Goal: Information Seeking & Learning: Learn about a topic

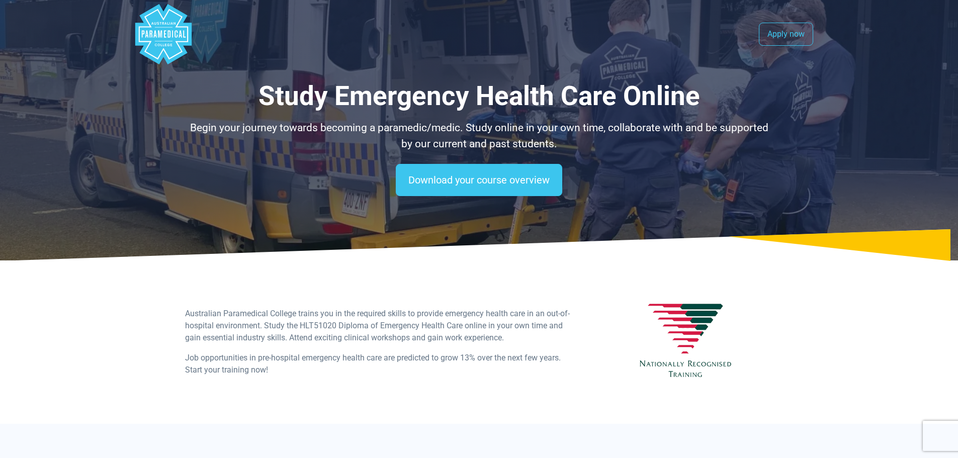
select select "**********"
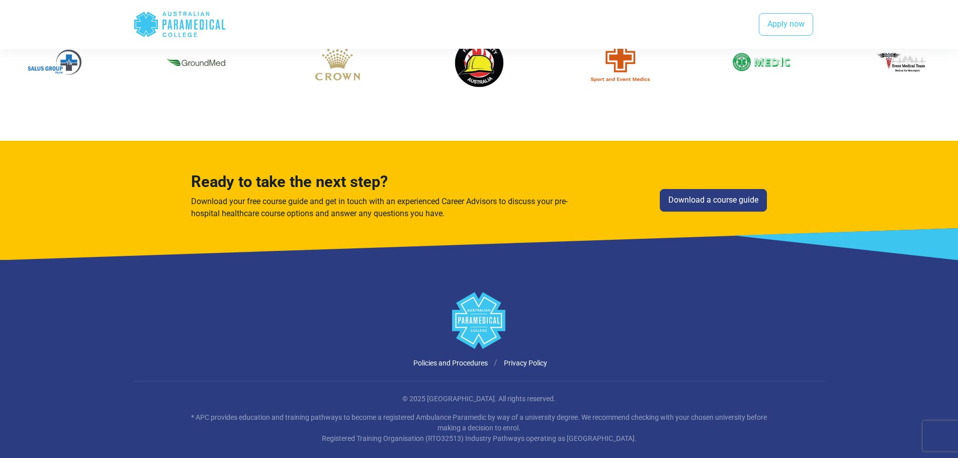
scroll to position [1376, 0]
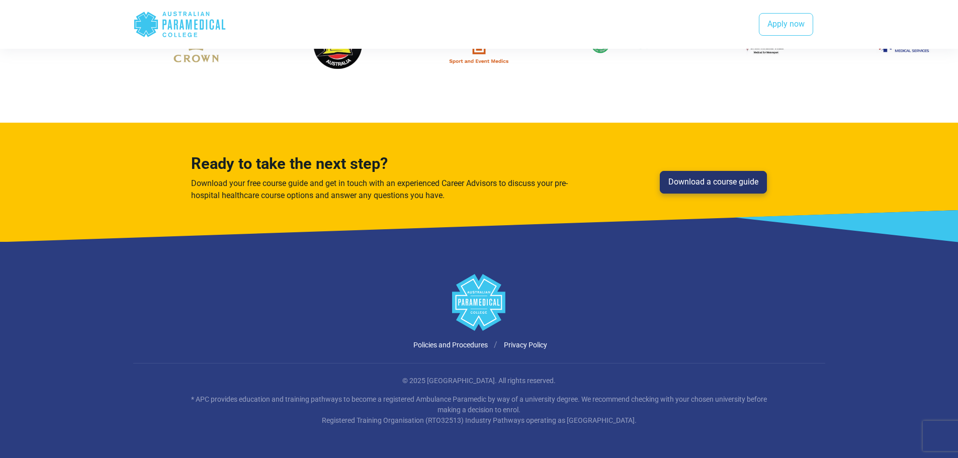
click at [701, 186] on link "Download a course guide" at bounding box center [713, 182] width 107 height 23
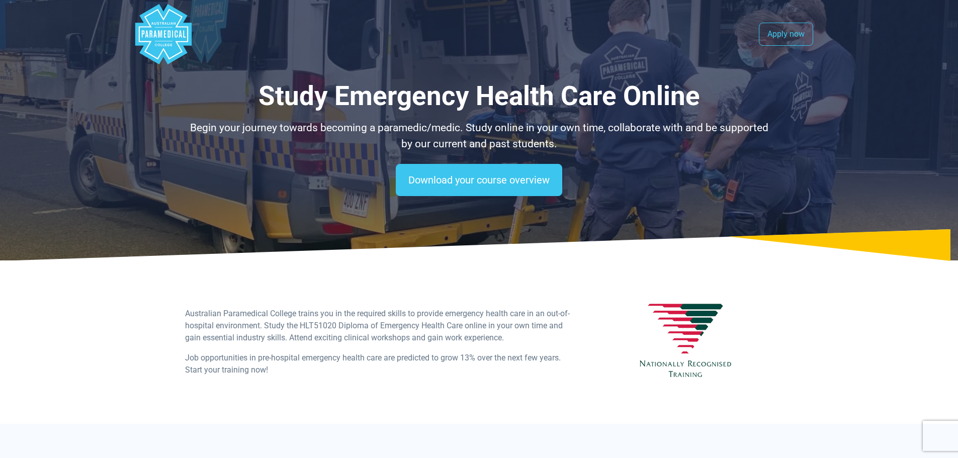
click at [163, 33] on polygon "Australian Paramedical College" at bounding box center [163, 34] width 56 height 60
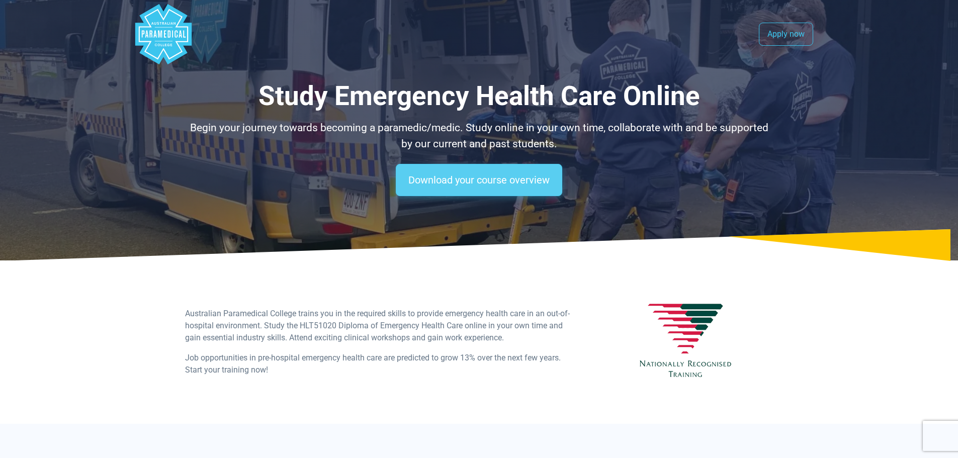
click at [485, 188] on link "Download your course overview" at bounding box center [479, 180] width 167 height 32
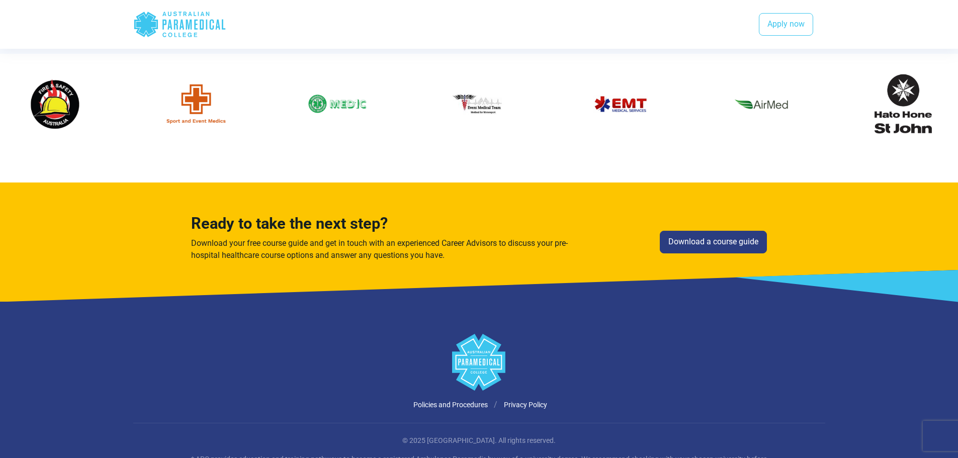
scroll to position [1376, 0]
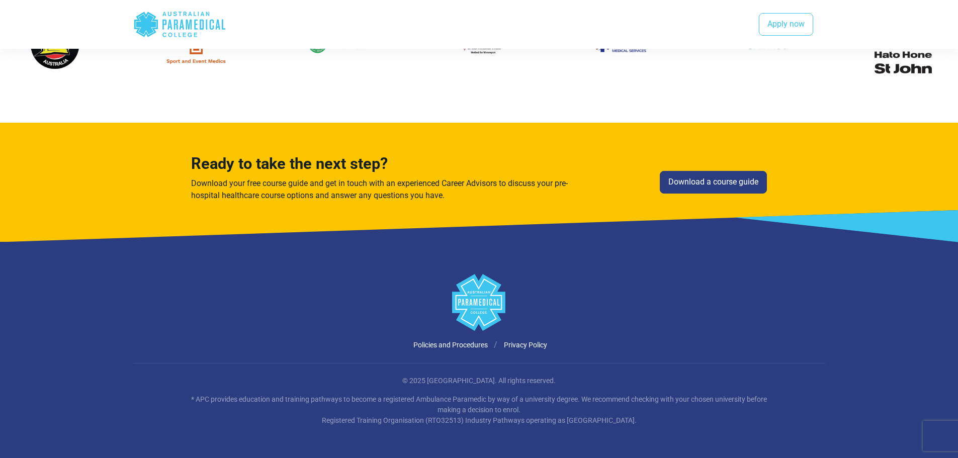
click at [483, 312] on icon at bounding box center [484, 312] width 2 height 3
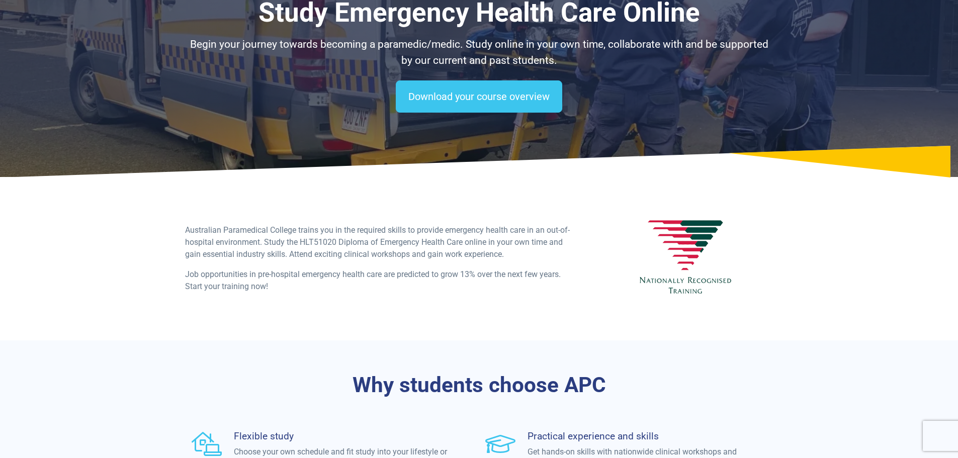
scroll to position [0, 0]
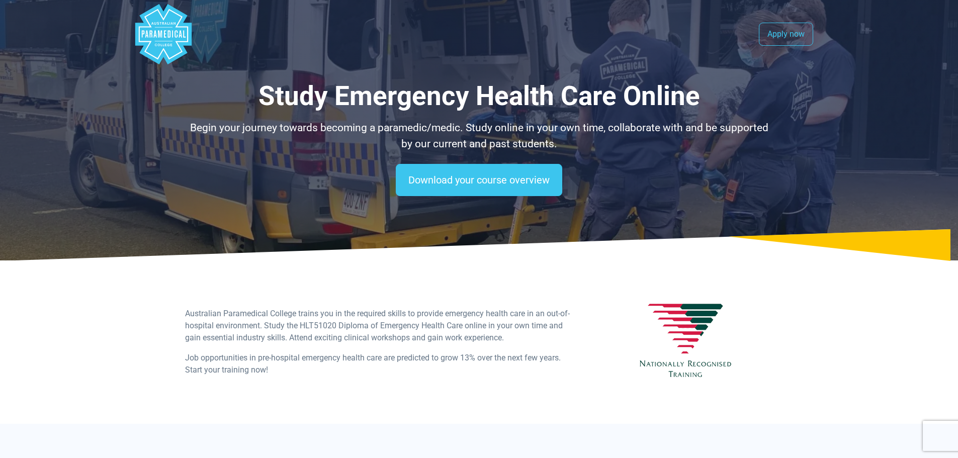
click at [171, 35] on polygon "Australian Paramedical College" at bounding box center [163, 34] width 56 height 60
click at [397, 112] on h1 "Study Emergency Health Care Online" at bounding box center [479, 96] width 589 height 32
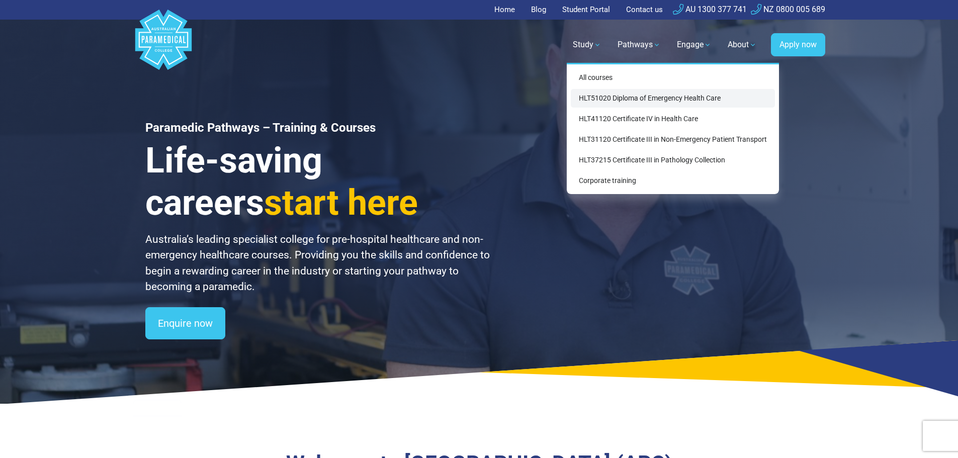
click at [604, 100] on link "HLT51020 Diploma of Emergency Health Care" at bounding box center [673, 98] width 204 height 19
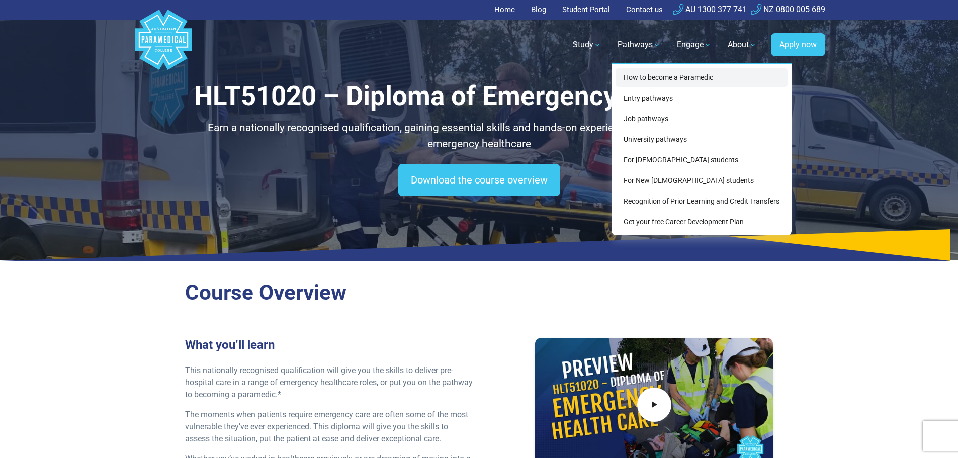
click at [659, 79] on link "How to become a Paramedic" at bounding box center [702, 77] width 172 height 19
